Goal: Task Accomplishment & Management: Manage account settings

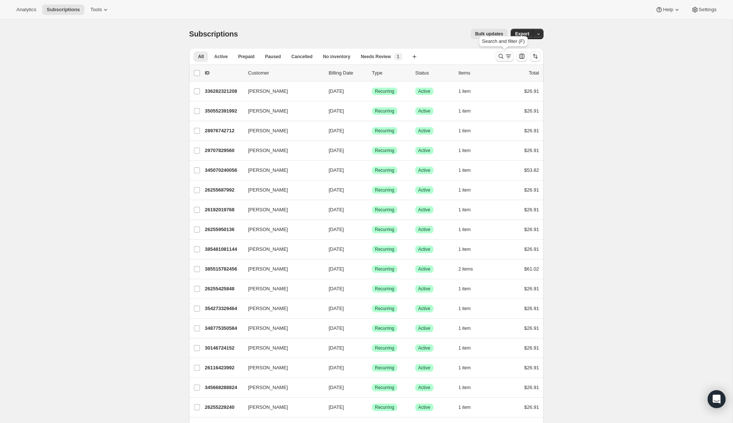
click at [499, 57] on icon "Search and filter results" at bounding box center [501, 56] width 5 height 5
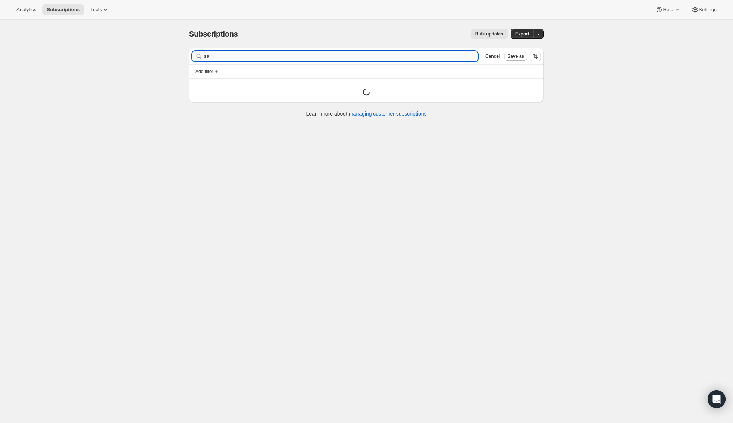
type input "s"
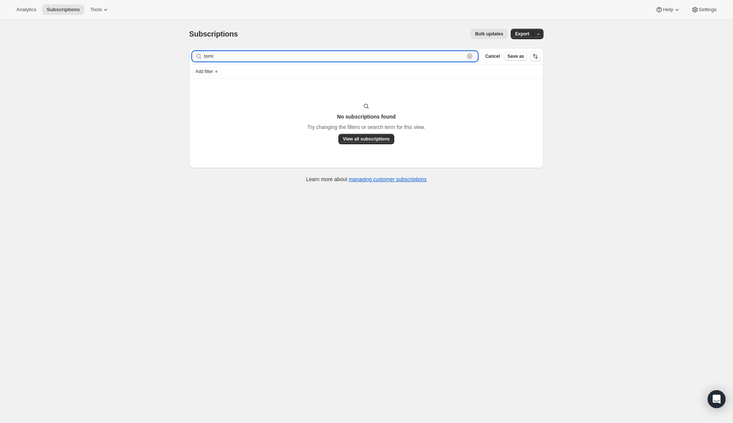
click at [223, 57] on input "toml" at bounding box center [334, 56] width 260 height 10
paste input "[PERSON_NAME]"
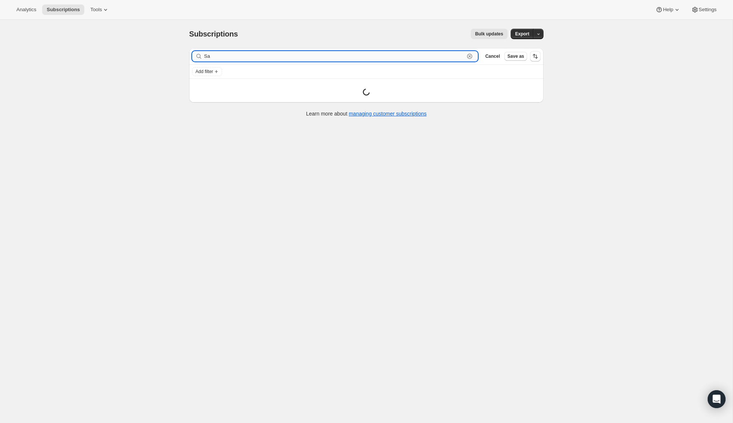
type input "S"
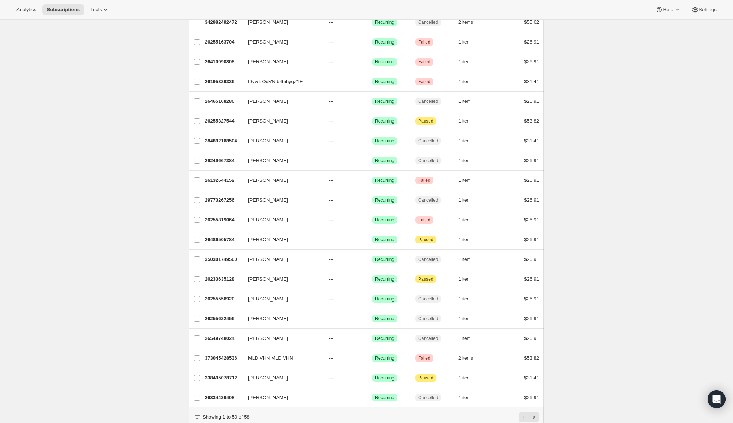
scroll to position [697, 0]
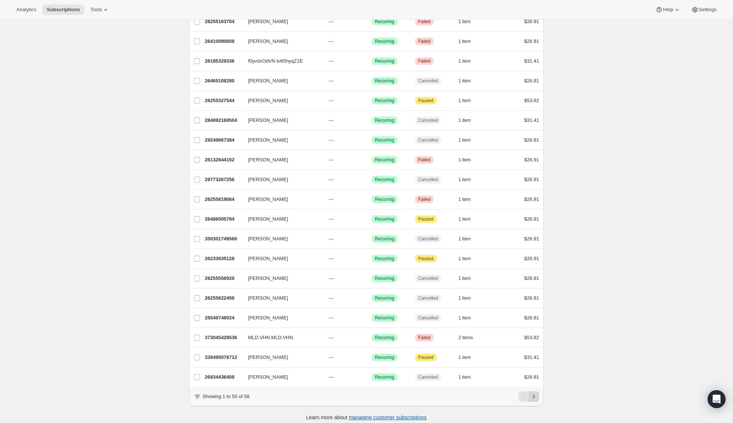
click at [535, 393] on icon "Next" at bounding box center [533, 396] width 7 height 7
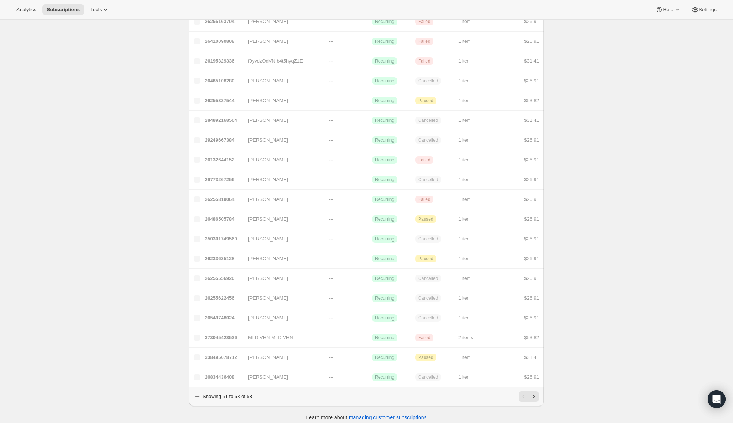
scroll to position [19, 0]
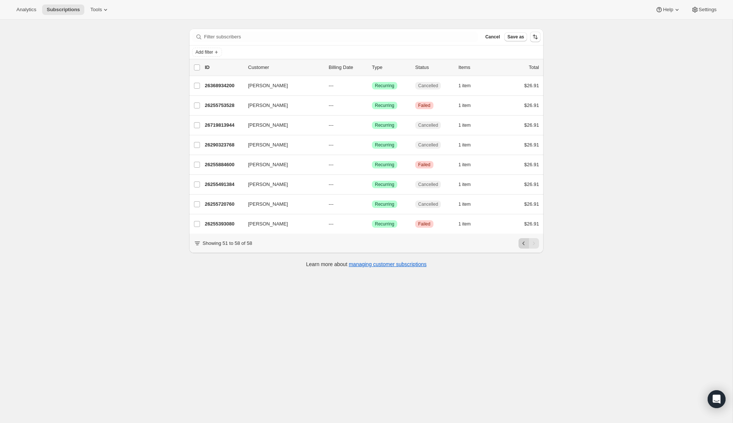
click at [523, 243] on icon "Previous" at bounding box center [523, 243] width 7 height 7
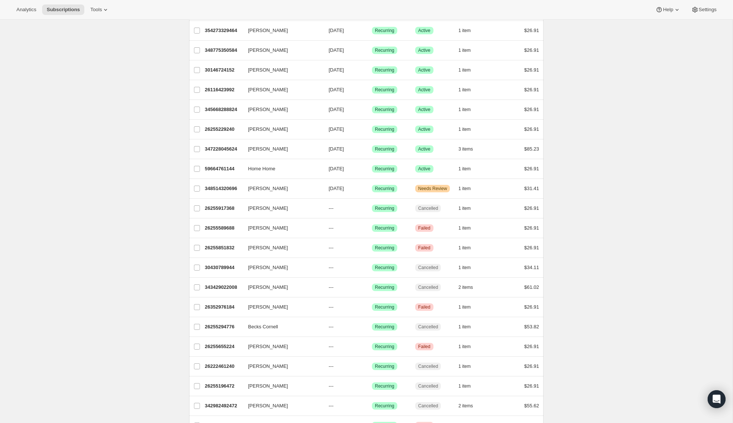
scroll to position [0, 0]
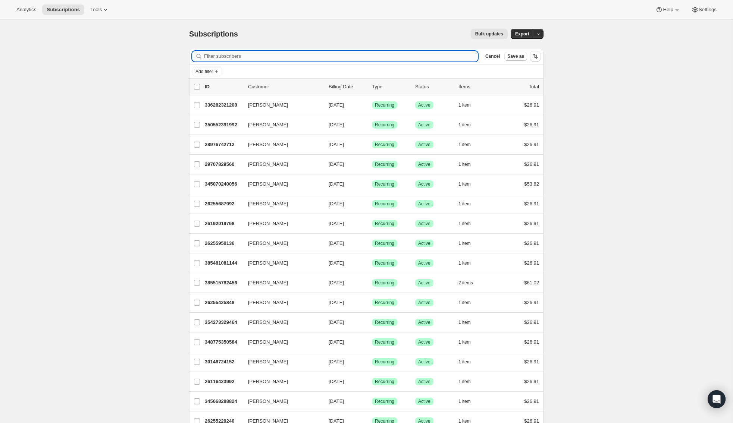
click at [226, 53] on input "Filter subscribers" at bounding box center [341, 56] width 274 height 10
paste input "[EMAIL_ADDRESS][DOMAIN_NAME]"
type input "[EMAIL_ADDRESS][DOMAIN_NAME]"
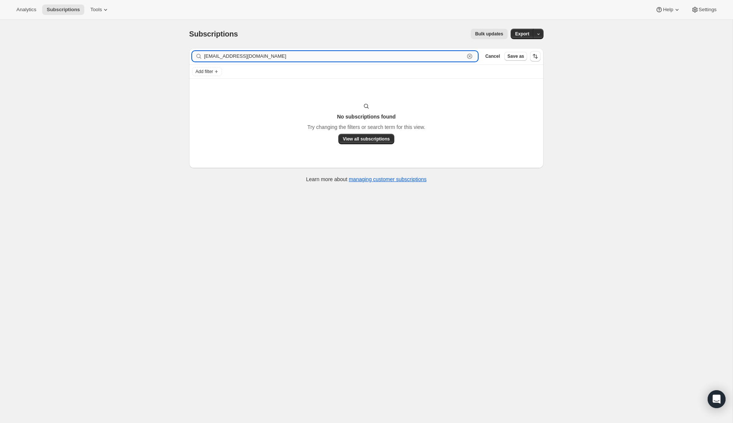
click at [226, 53] on input "[EMAIL_ADDRESS][DOMAIN_NAME]" at bounding box center [334, 56] width 260 height 10
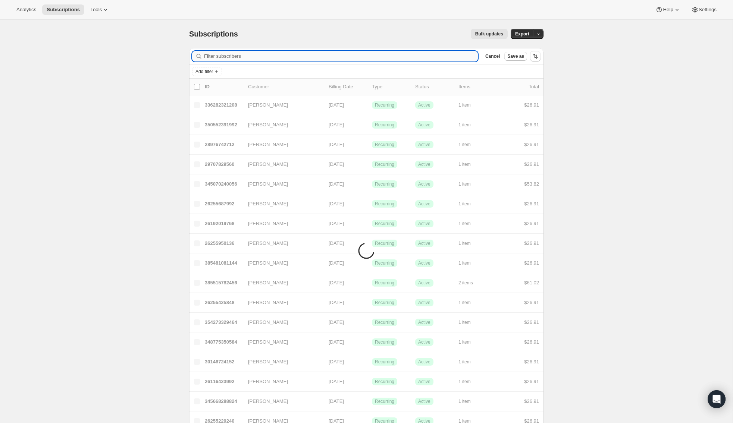
click at [226, 53] on input "Filter subscribers" at bounding box center [341, 56] width 274 height 10
paste input "[EMAIL_ADDRESS][DOMAIN_NAME]"
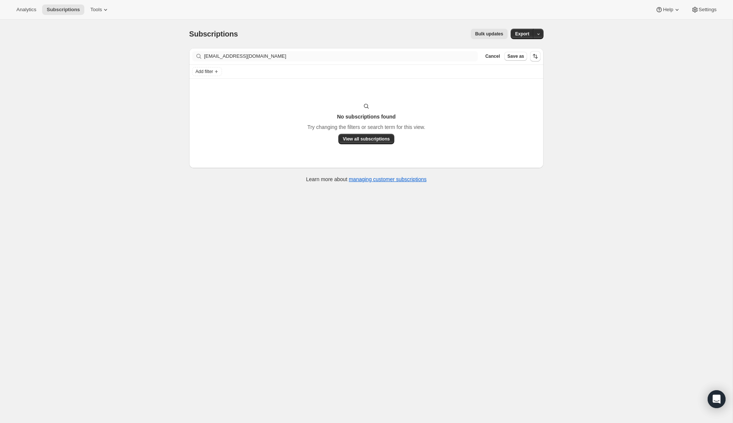
drag, startPoint x: 258, startPoint y: 62, endPoint x: 267, endPoint y: 57, distance: 9.7
click at [261, 57] on div "Filter subscribers [EMAIL_ADDRESS][DOMAIN_NAME] Clear Cancel Save as" at bounding box center [366, 56] width 354 height 16
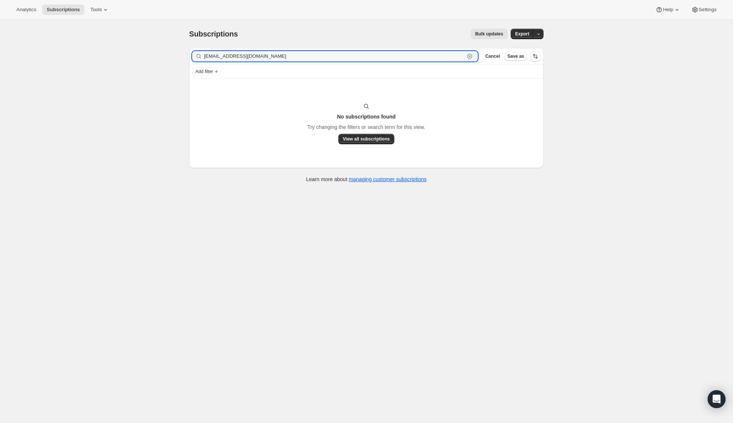
drag, startPoint x: 267, startPoint y: 57, endPoint x: 109, endPoint y: 57, distance: 158.2
click at [109, 57] on div "Subscriptions. This page is ready Subscriptions Bulk updates More actions Bulk …" at bounding box center [366, 231] width 733 height 423
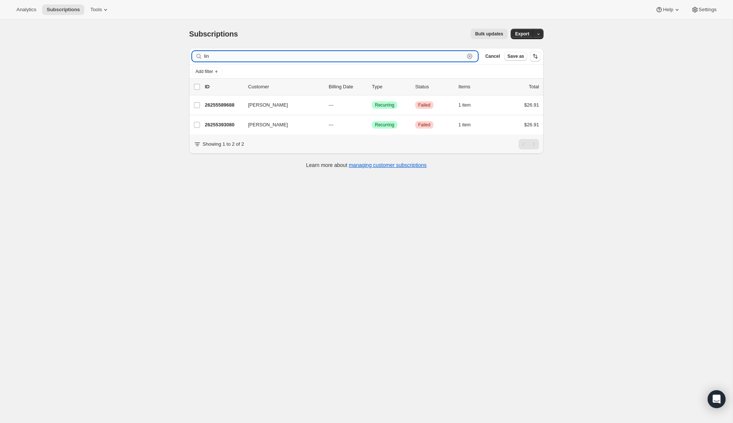
click at [221, 56] on input "lin" at bounding box center [334, 56] width 260 height 10
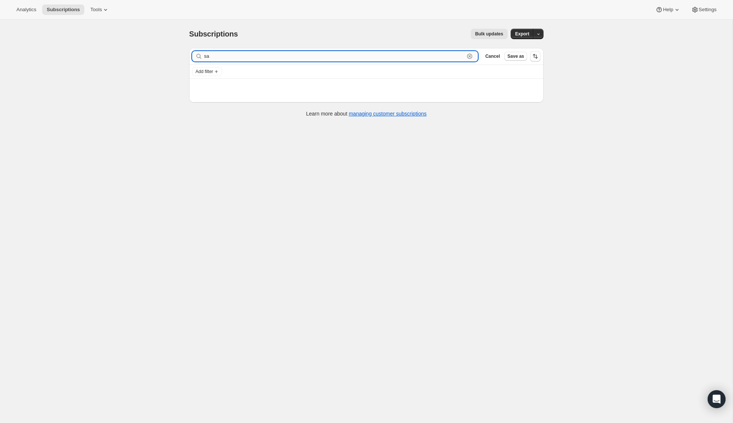
type input "s"
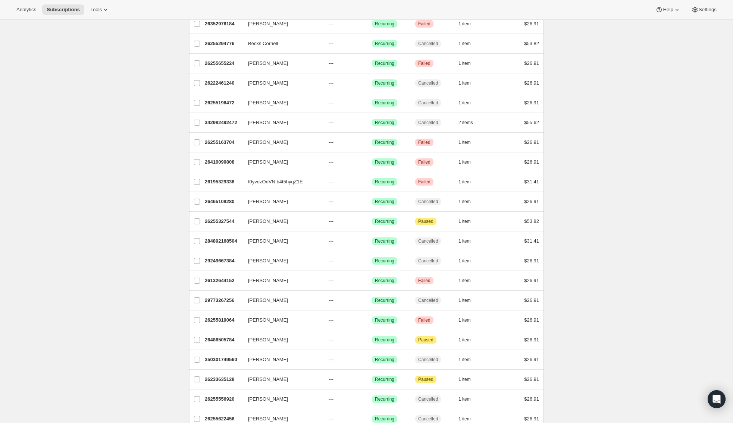
scroll to position [592, 0]
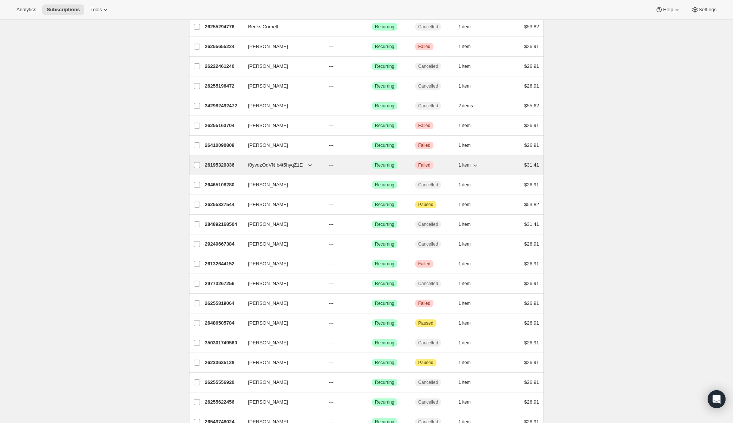
click at [312, 163] on icon "button" at bounding box center [309, 165] width 7 height 7
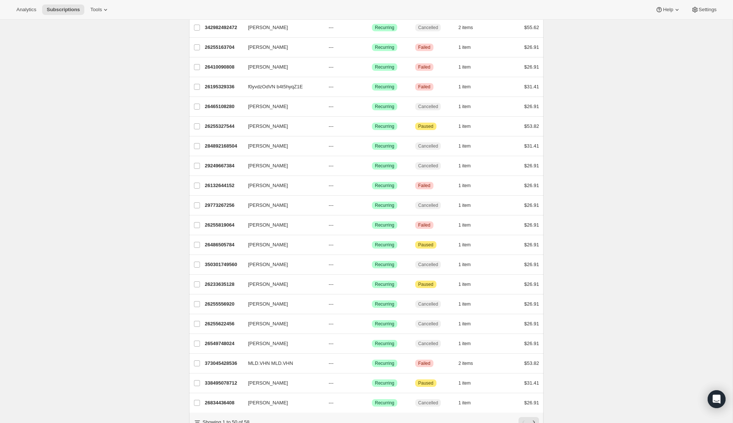
scroll to position [697, 0]
